Goal: Transaction & Acquisition: Purchase product/service

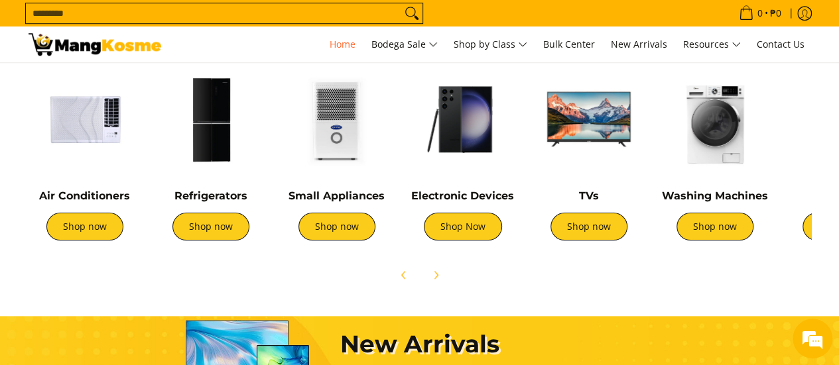
scroll to position [597, 0]
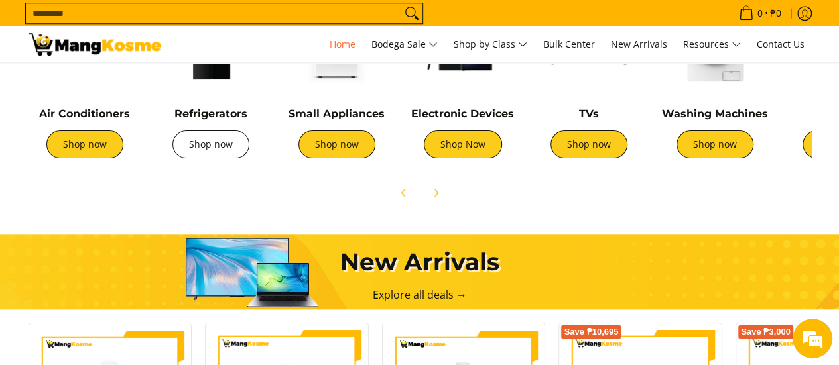
click at [217, 142] on link "Shop now" at bounding box center [210, 145] width 77 height 28
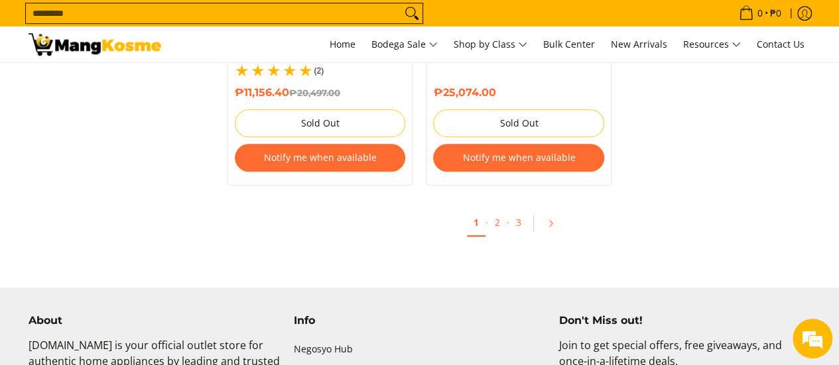
scroll to position [3117, 0]
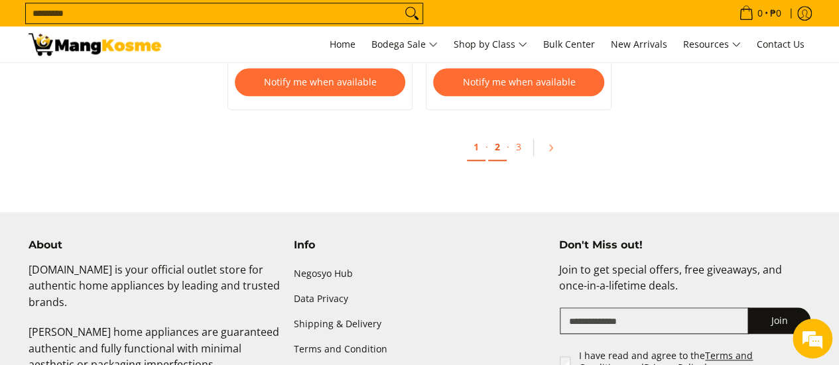
click at [493, 134] on link "2" at bounding box center [497, 147] width 19 height 27
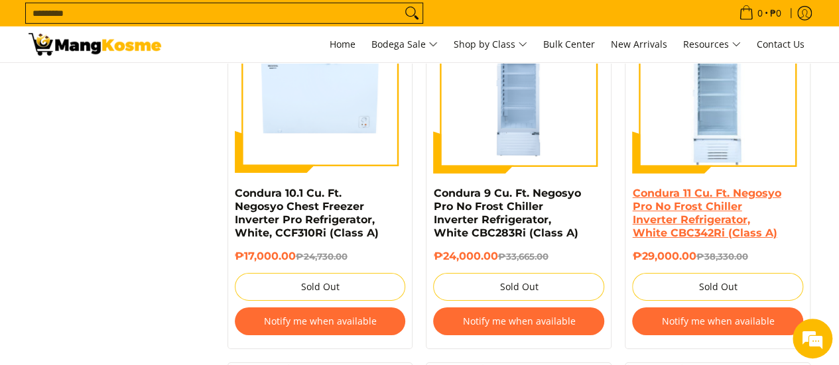
scroll to position [2189, 0]
